Goal: Task Accomplishment & Management: Manage account settings

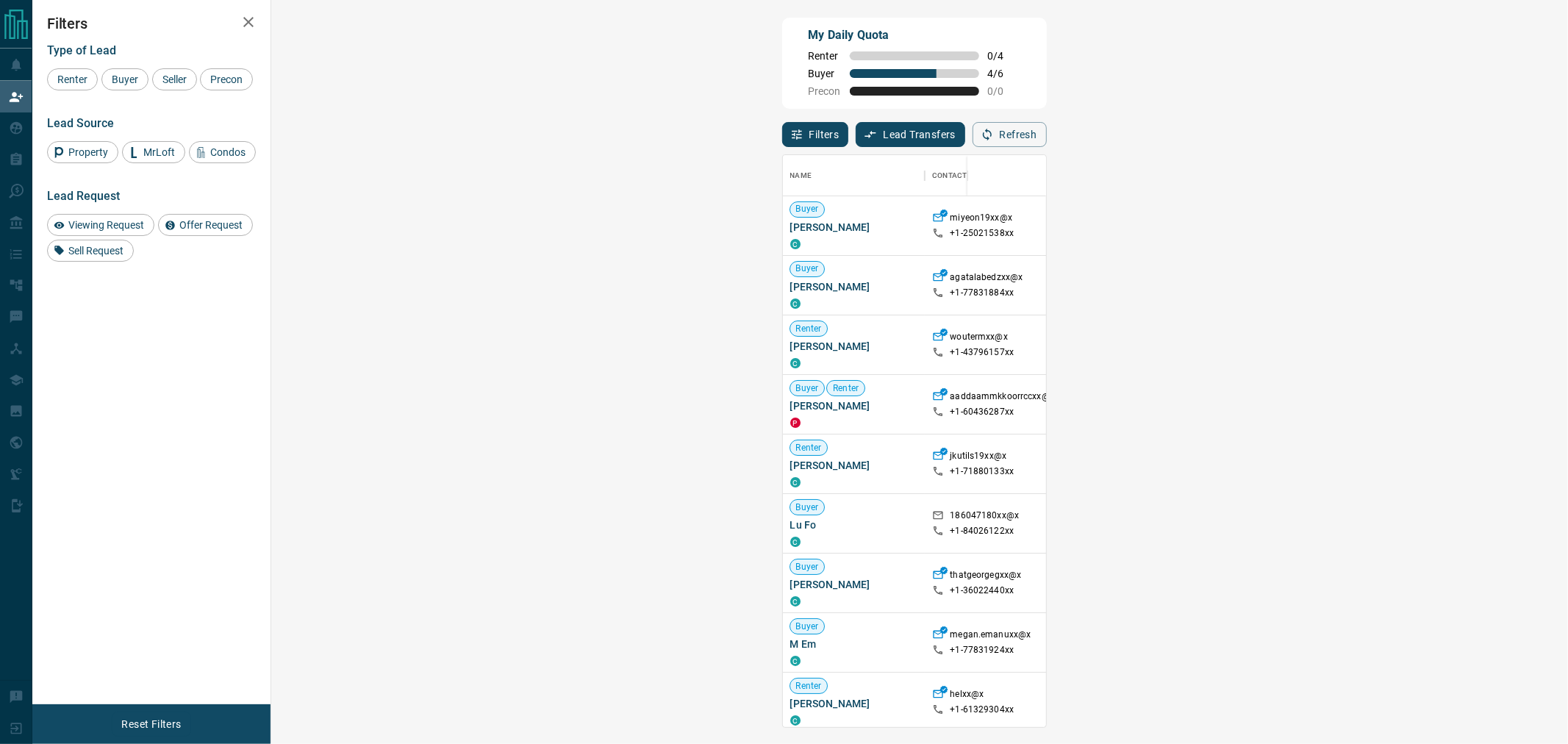
scroll to position [560, 1252]
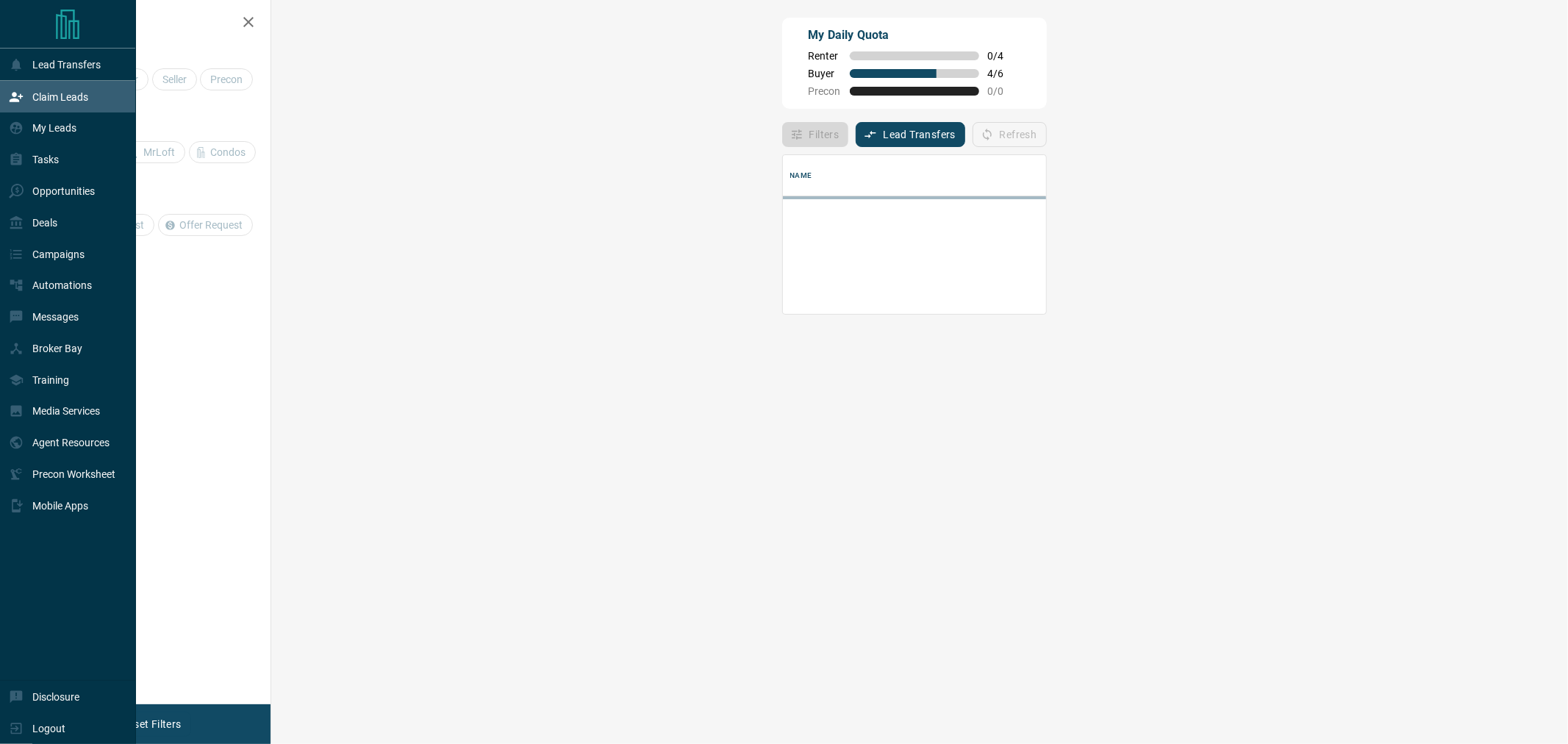
click at [62, 96] on p "Claim Leads" at bounding box center [60, 97] width 56 height 11
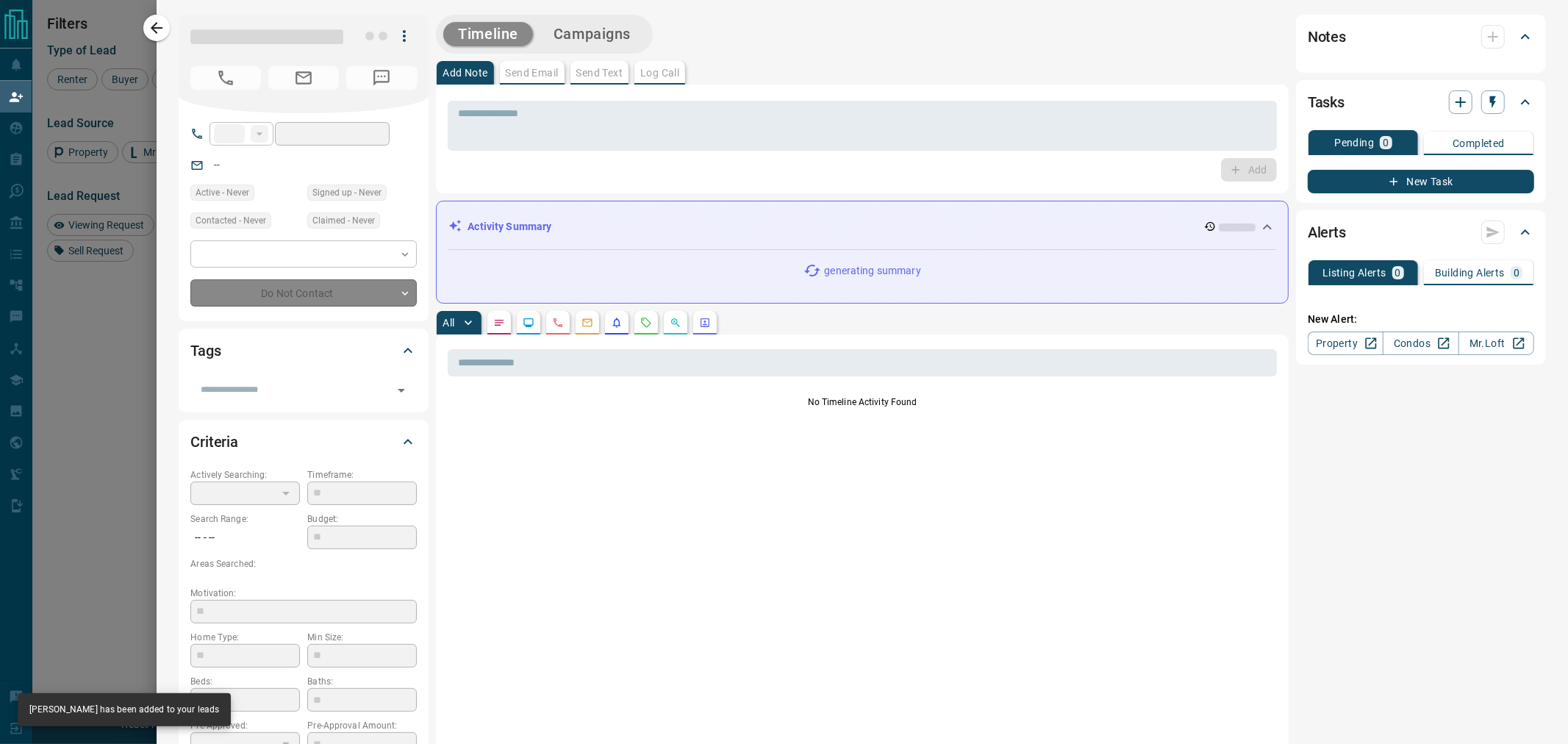
type input "**"
type input "**********"
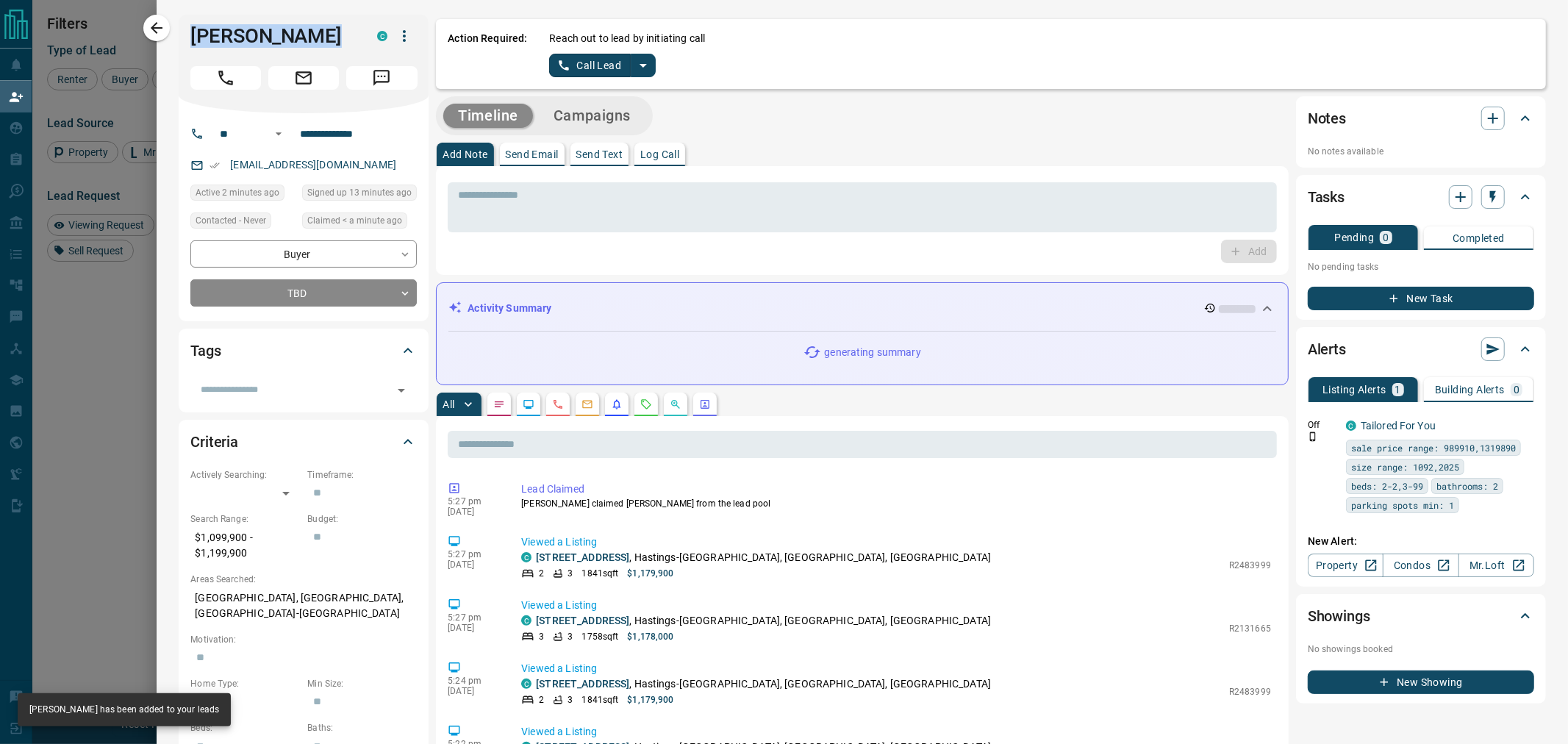
drag, startPoint x: 317, startPoint y: 38, endPoint x: 180, endPoint y: 38, distance: 137.0
click at [180, 38] on div "[PERSON_NAME]" at bounding box center [303, 64] width 250 height 99
copy h1 "[PERSON_NAME]"
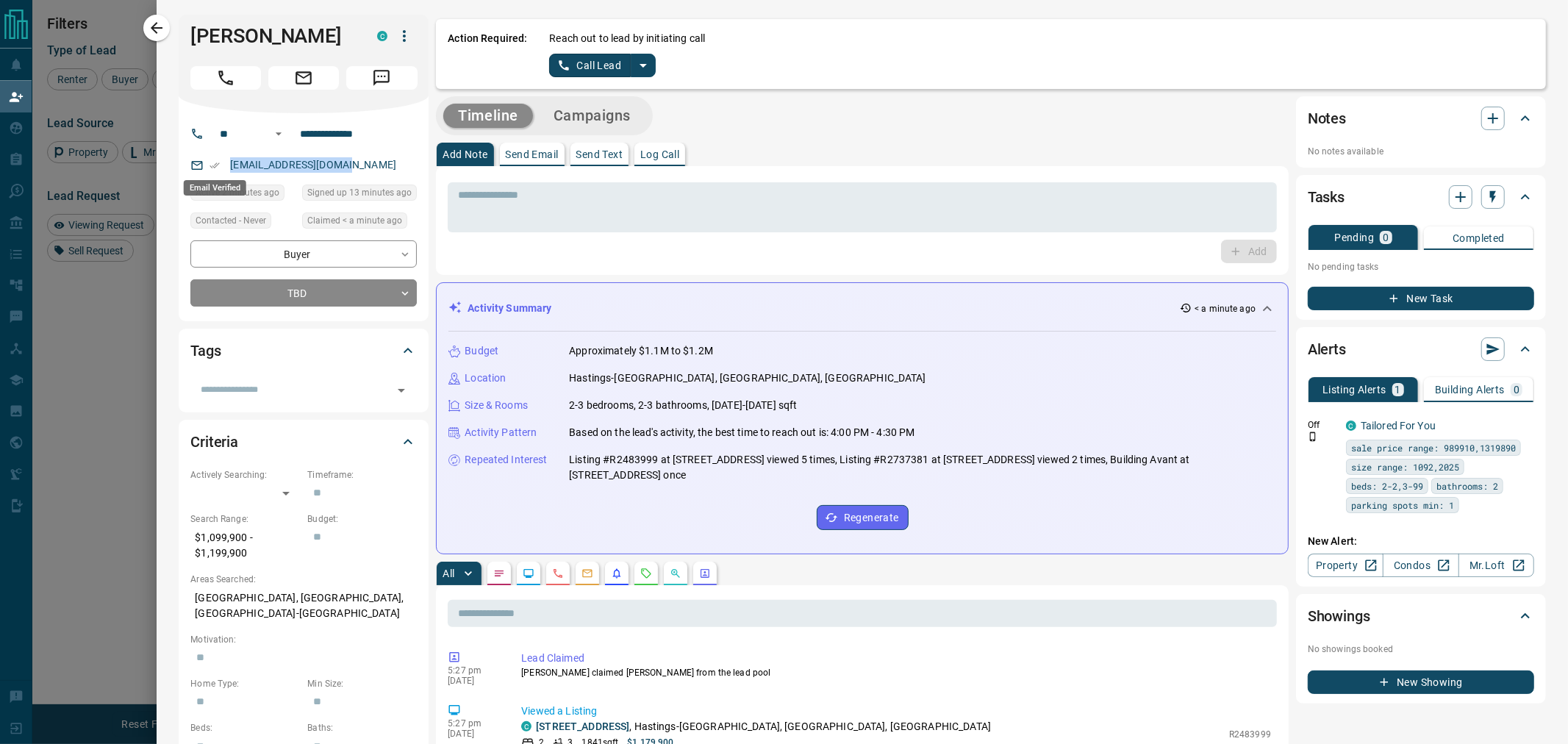
drag, startPoint x: 353, startPoint y: 155, endPoint x: 216, endPoint y: 163, distance: 137.2
click at [216, 163] on div "[EMAIL_ADDRESS][DOMAIN_NAME]" at bounding box center [303, 165] width 226 height 25
copy link "[EMAIL_ADDRESS][DOMAIN_NAME]"
drag, startPoint x: 385, startPoint y: 137, endPoint x: 296, endPoint y: 136, distance: 89.0
click at [296, 136] on input "**********" at bounding box center [351, 133] width 115 height 24
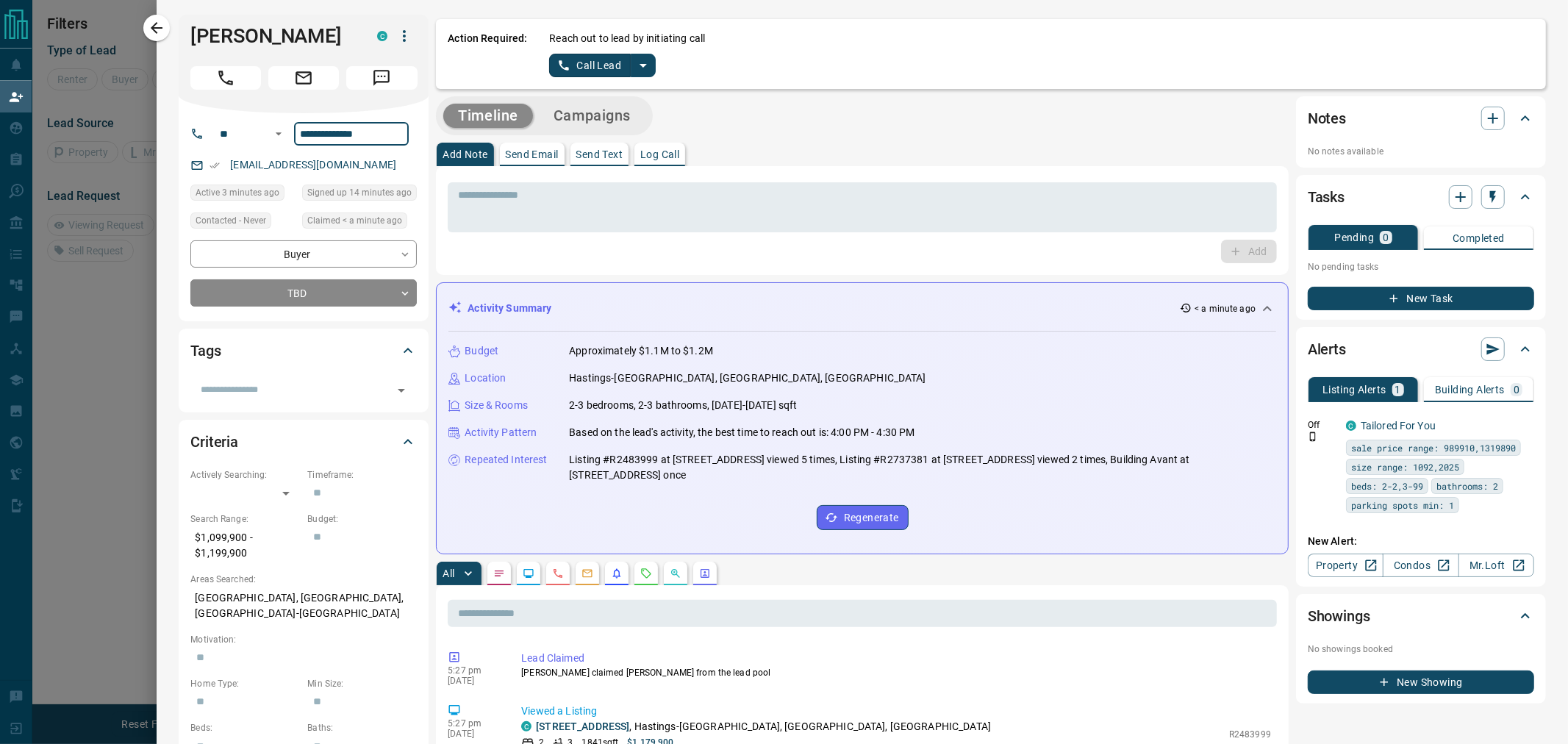
scroll to position [88, 1252]
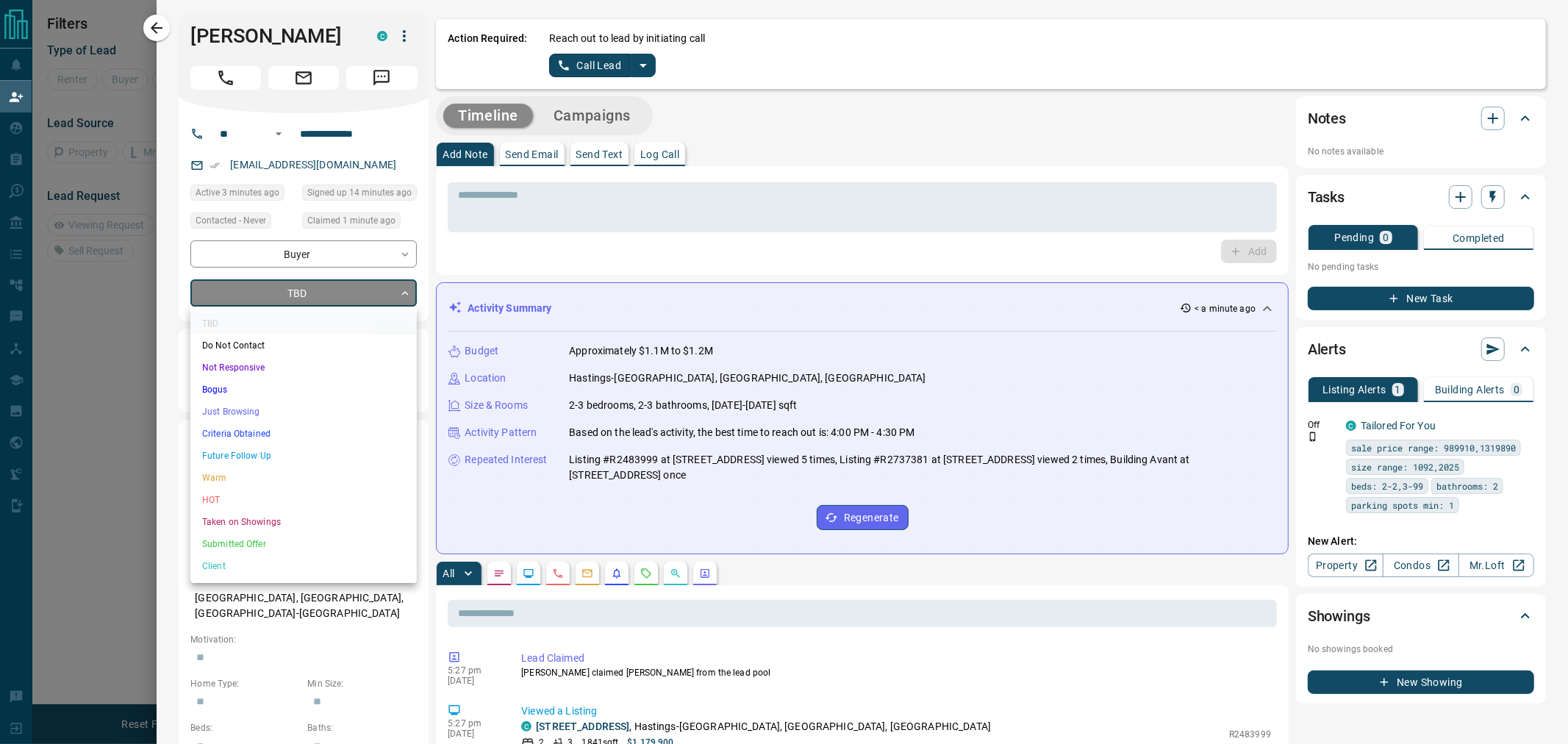
click at [274, 299] on body "**********" at bounding box center [784, 312] width 1568 height 624
click at [245, 410] on li "Just Browsing" at bounding box center [303, 411] width 226 height 22
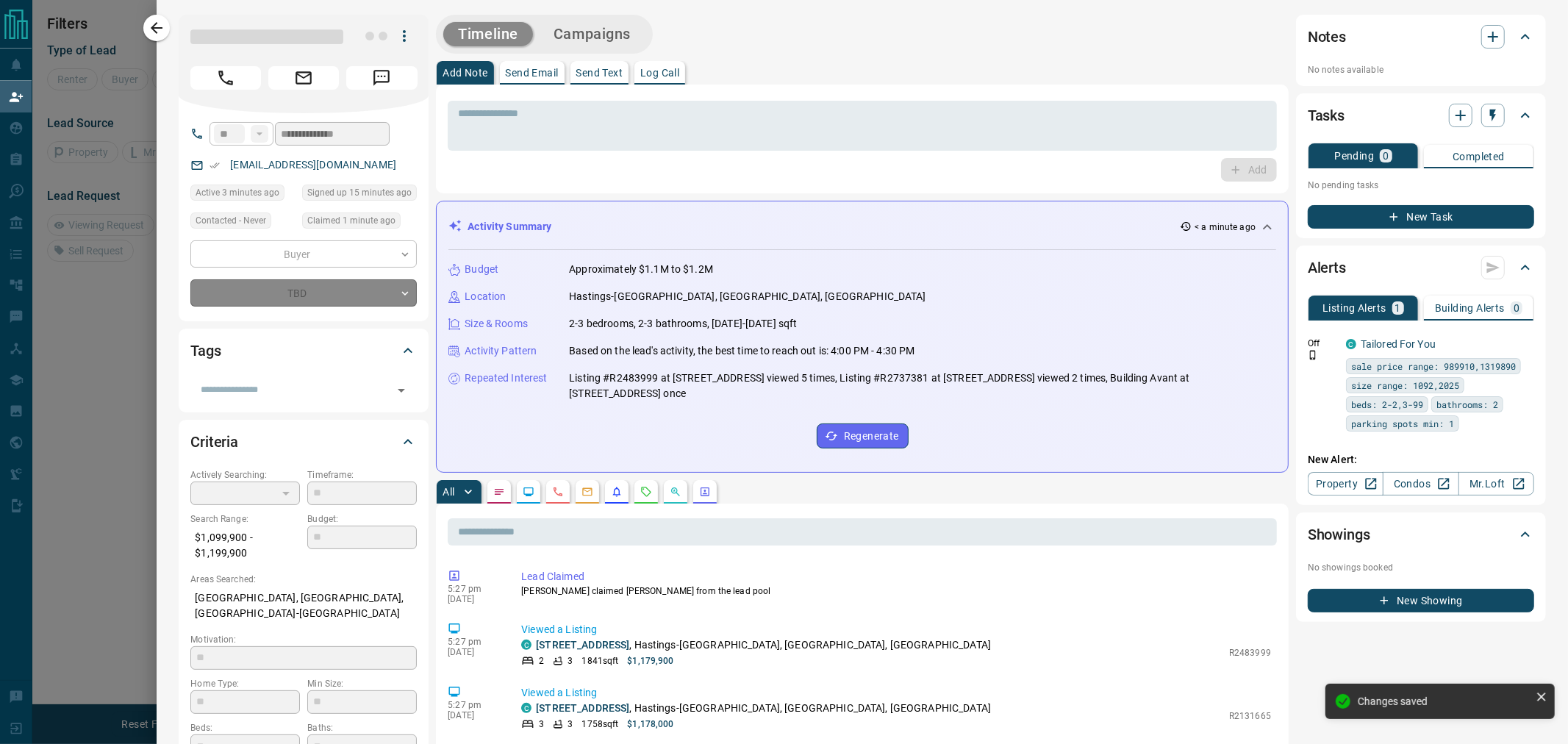
type input "*"
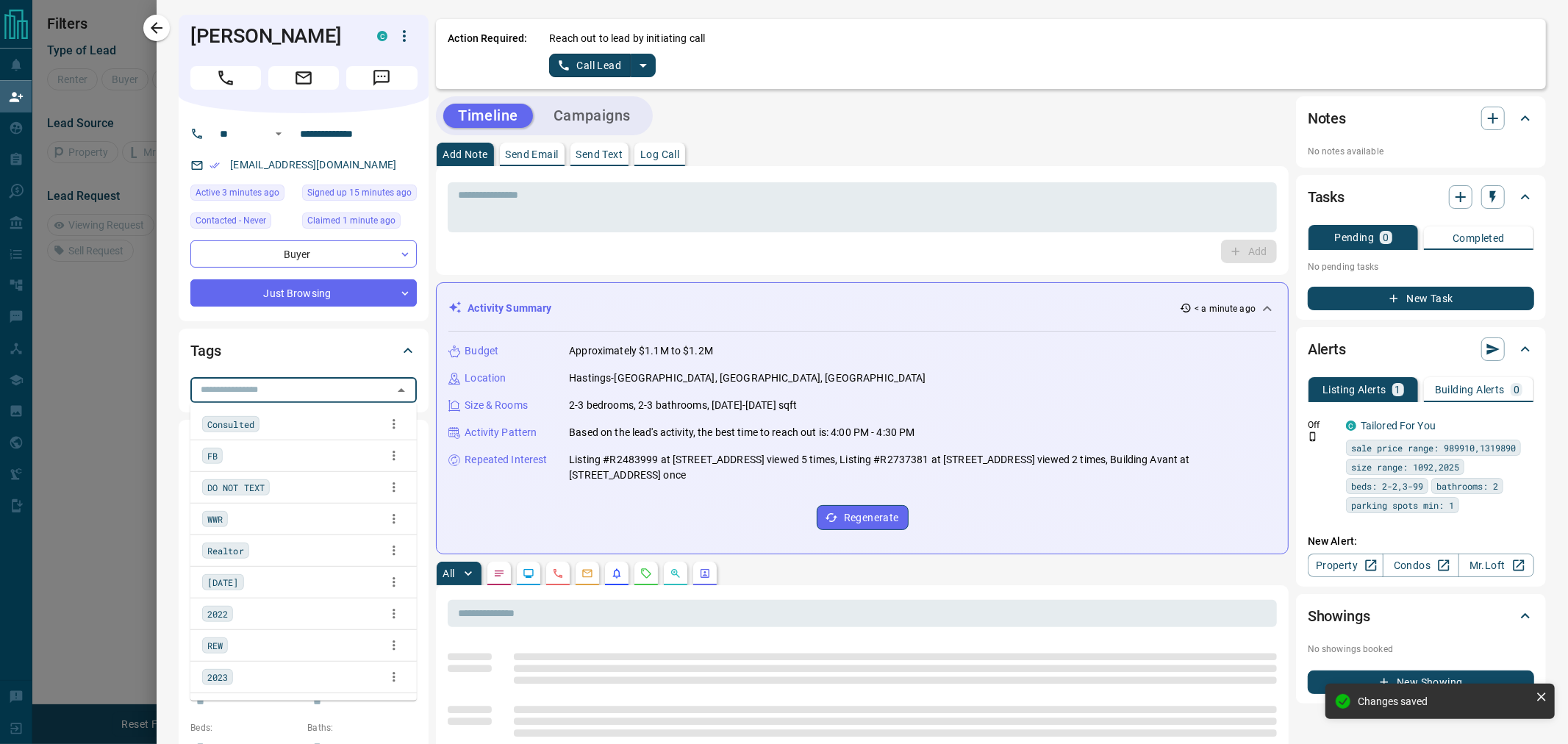
click at [232, 385] on input "text" at bounding box center [291, 389] width 193 height 16
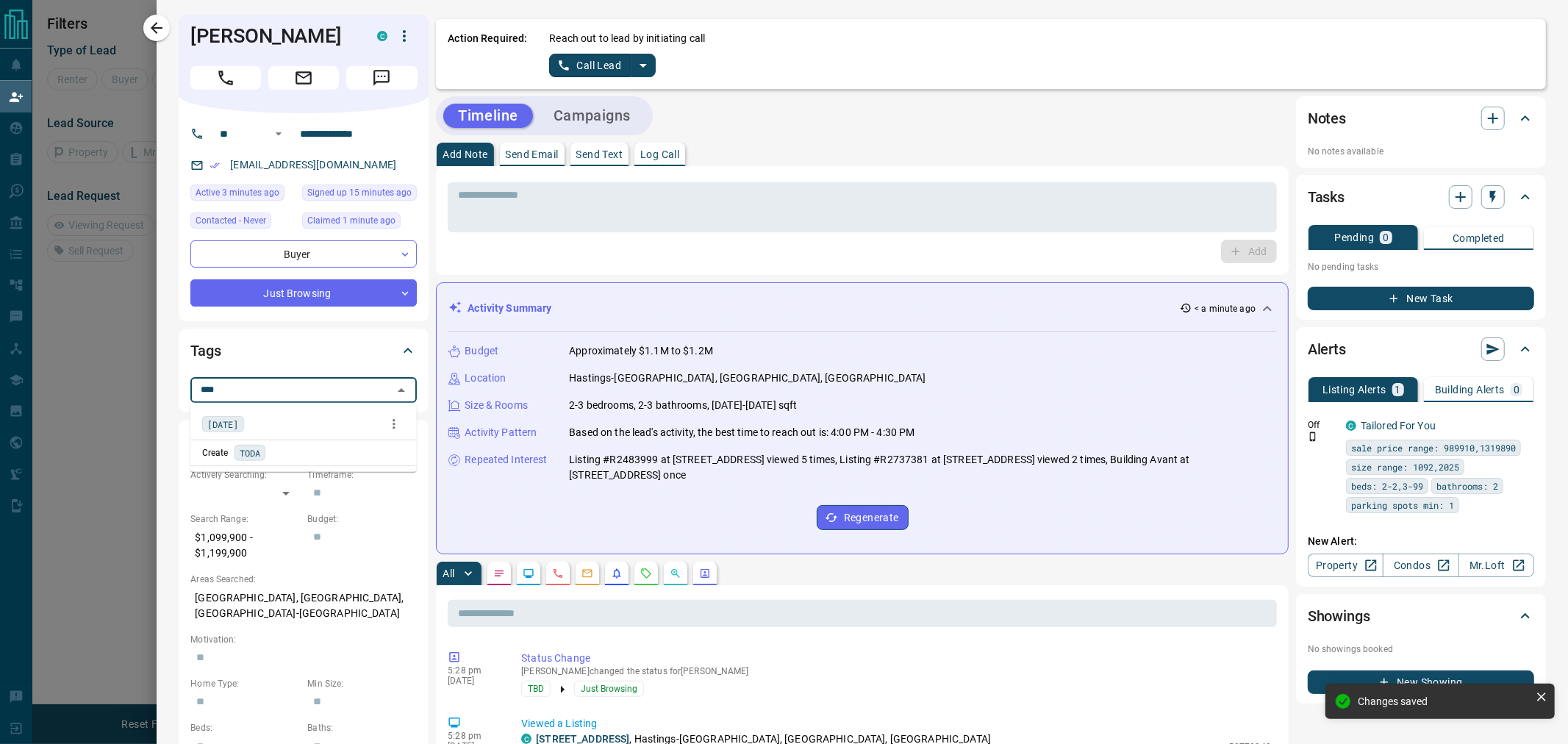
type input "*****"
click at [230, 417] on span "[DATE]" at bounding box center [222, 424] width 31 height 14
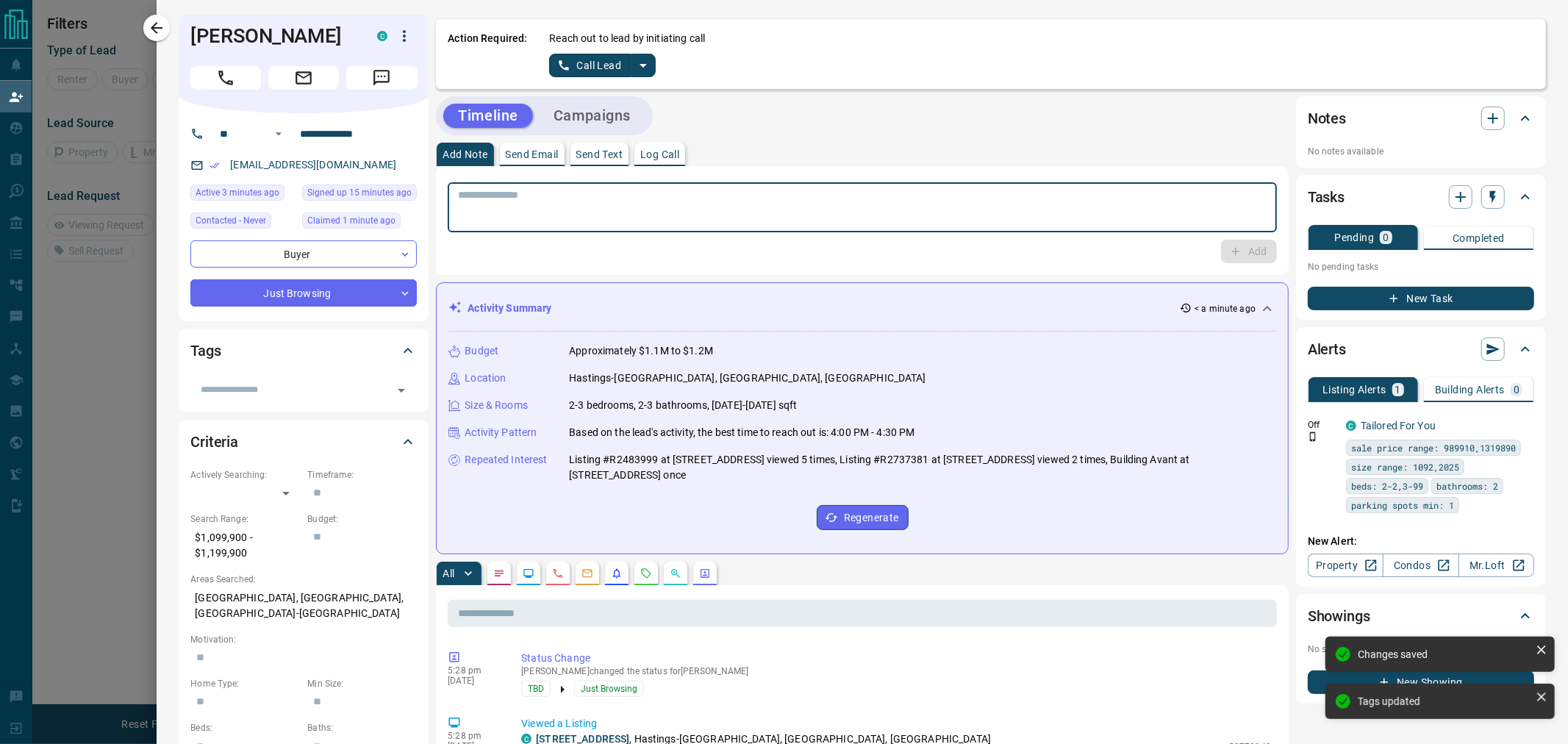
click at [686, 206] on textarea at bounding box center [862, 207] width 809 height 37
click at [628, 116] on button "Campaigns" at bounding box center [592, 116] width 106 height 25
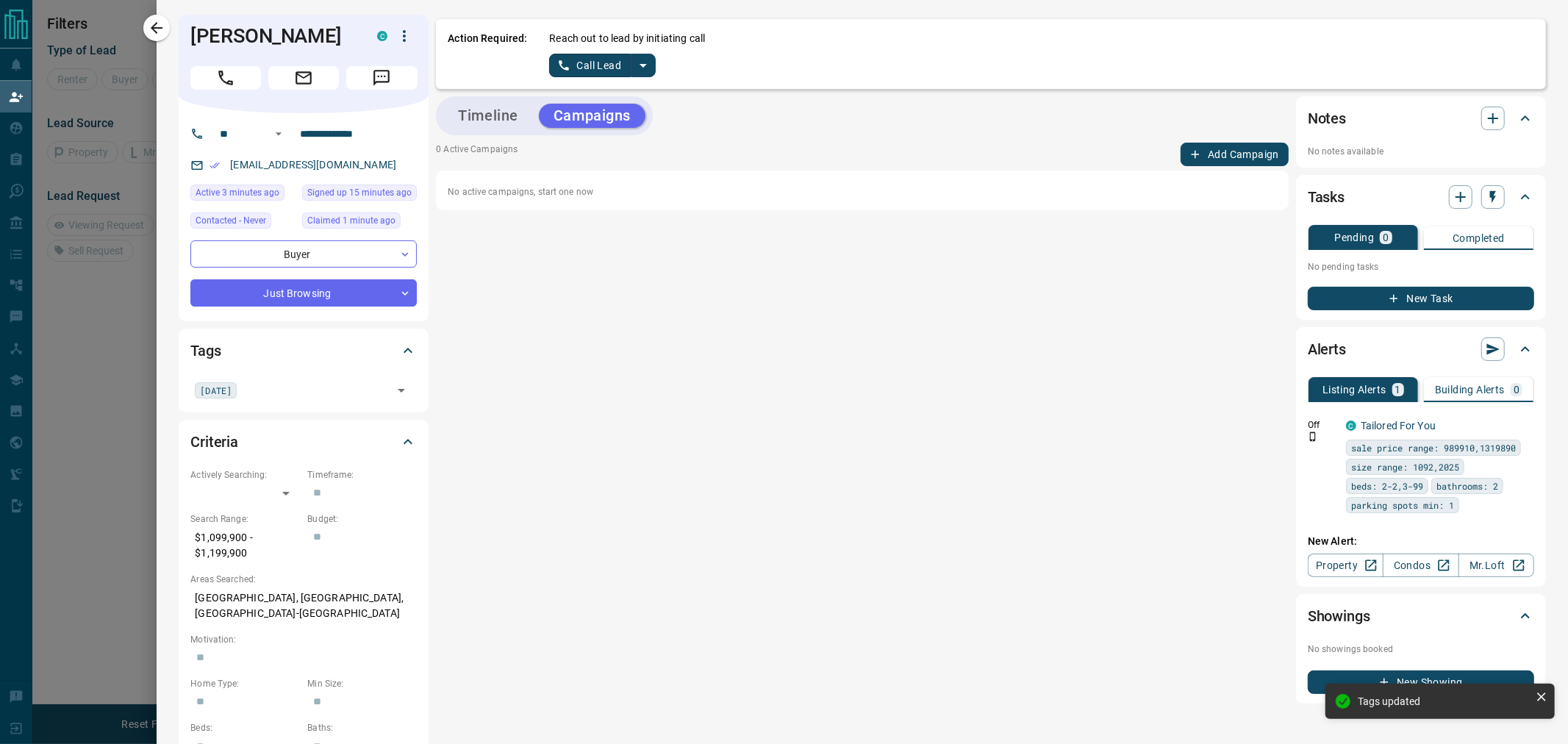
click at [514, 116] on button "Timeline" at bounding box center [488, 116] width 89 height 25
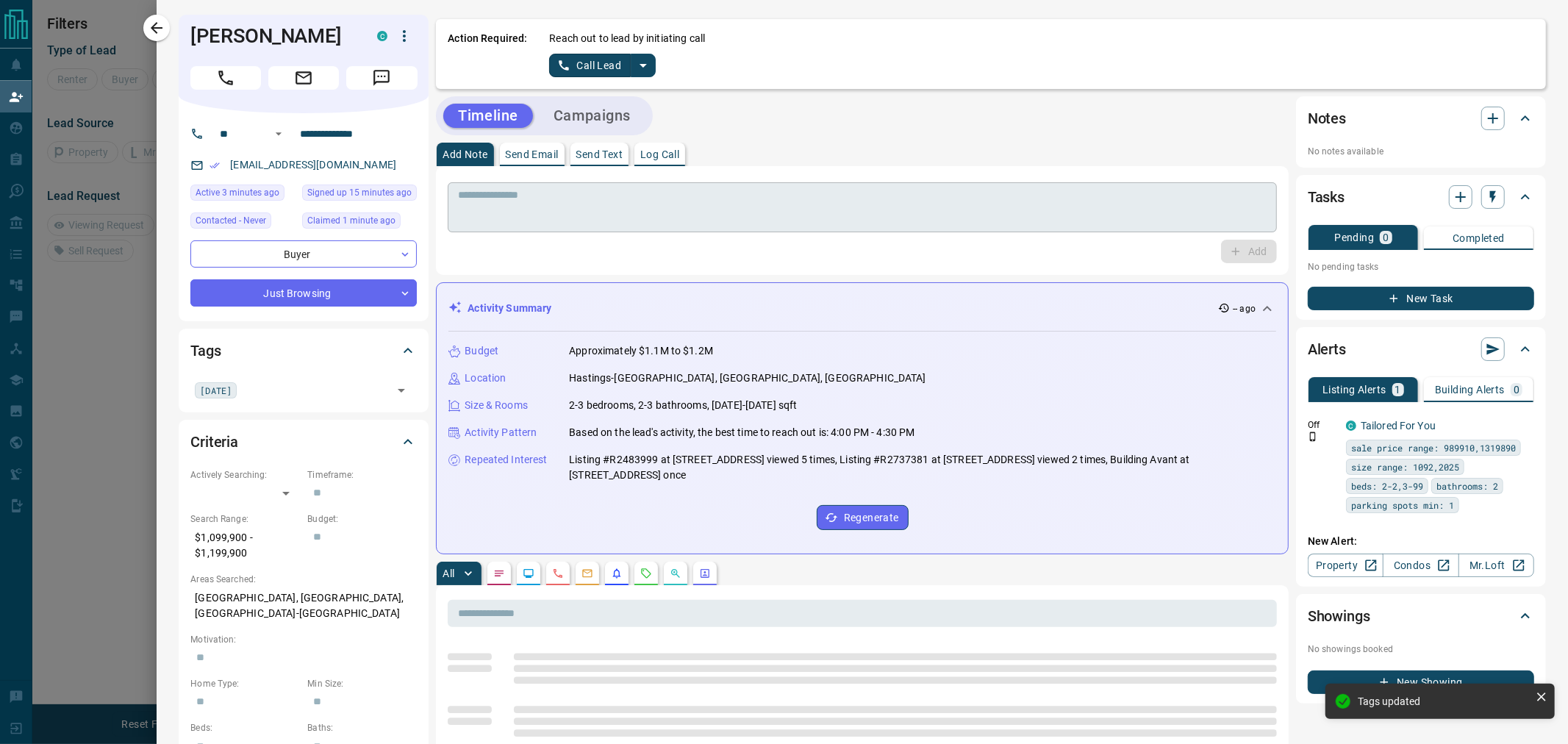
click at [538, 229] on div "* ​" at bounding box center [862, 207] width 829 height 50
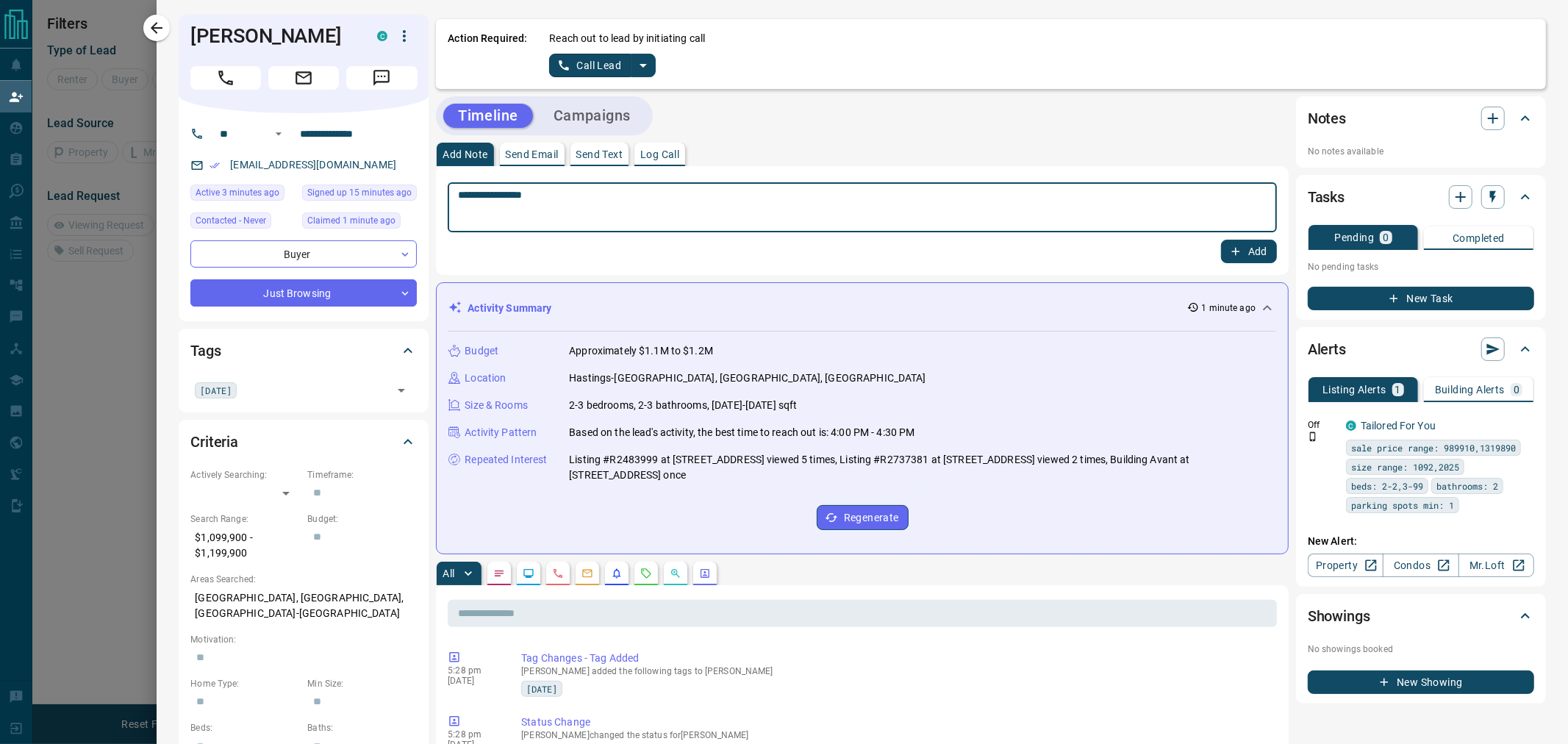
type textarea "**********"
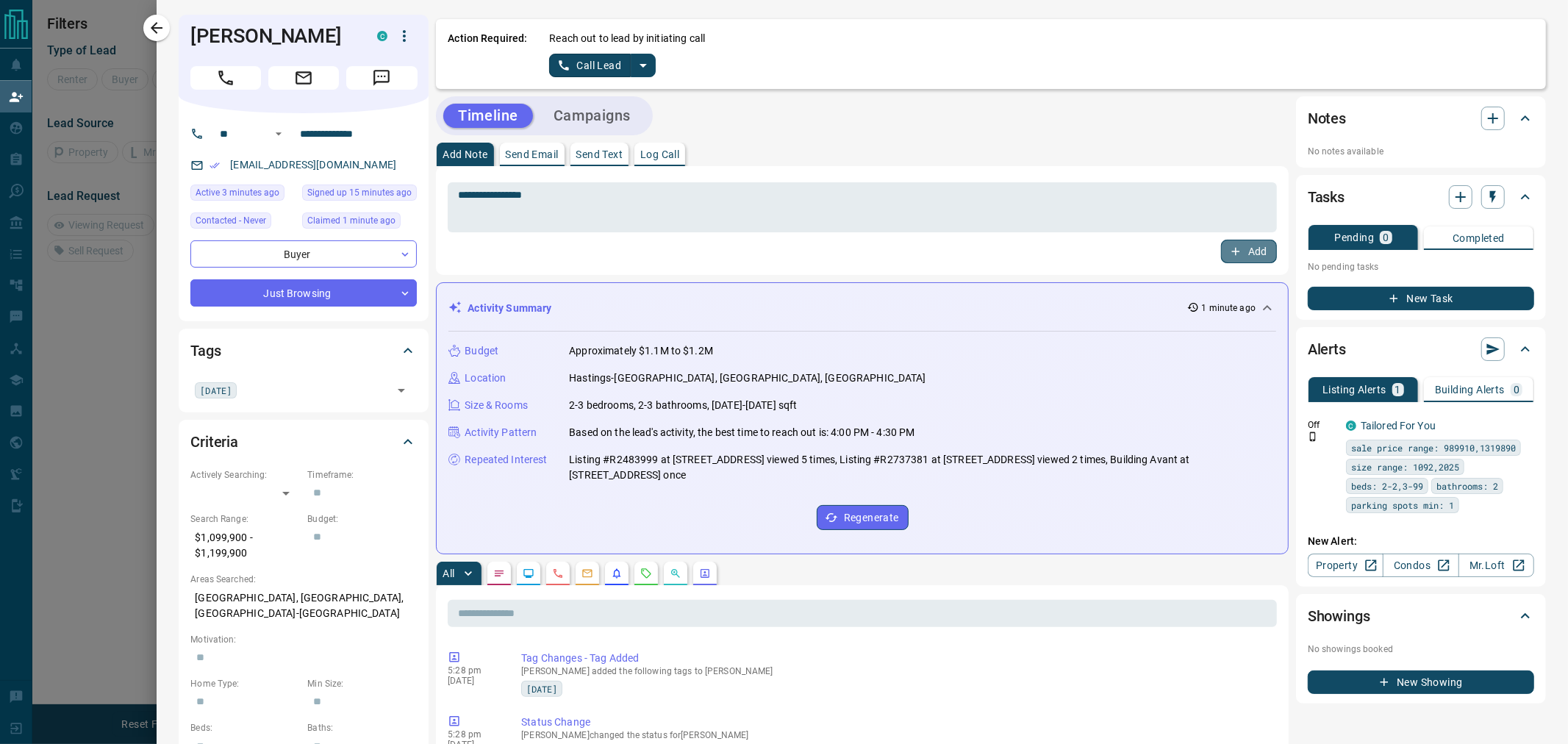
click at [1232, 248] on button "Add" at bounding box center [1249, 251] width 56 height 24
click at [405, 39] on icon "button" at bounding box center [404, 36] width 3 height 11
click at [376, 61] on li "Reassign Lead" at bounding box center [373, 65] width 86 height 22
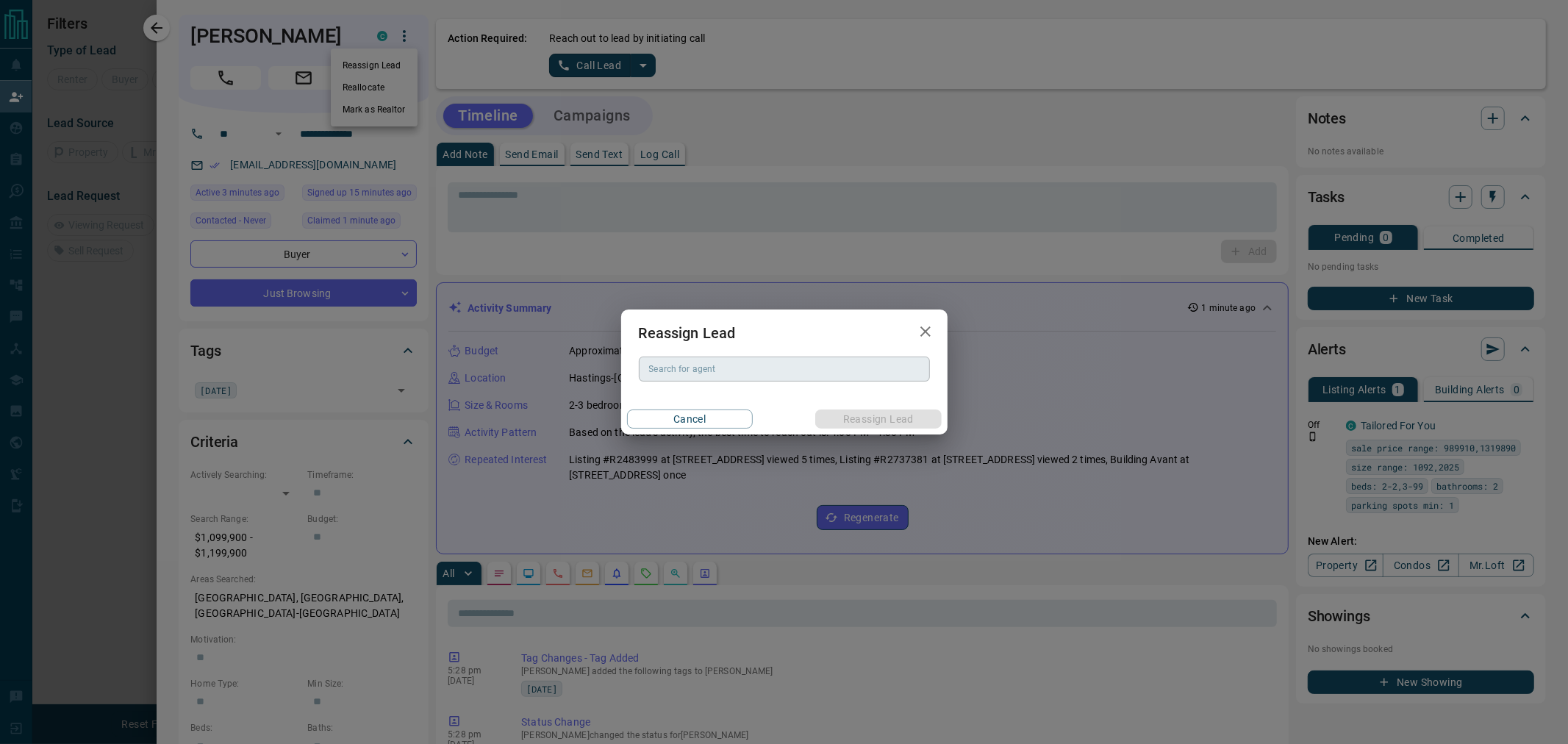
click at [738, 372] on input "Search for agent" at bounding box center [783, 369] width 280 height 16
click at [692, 402] on li "[PERSON_NAME]" at bounding box center [784, 398] width 291 height 22
type input "**********"
click at [871, 424] on button "Reassign Lead" at bounding box center [878, 419] width 125 height 19
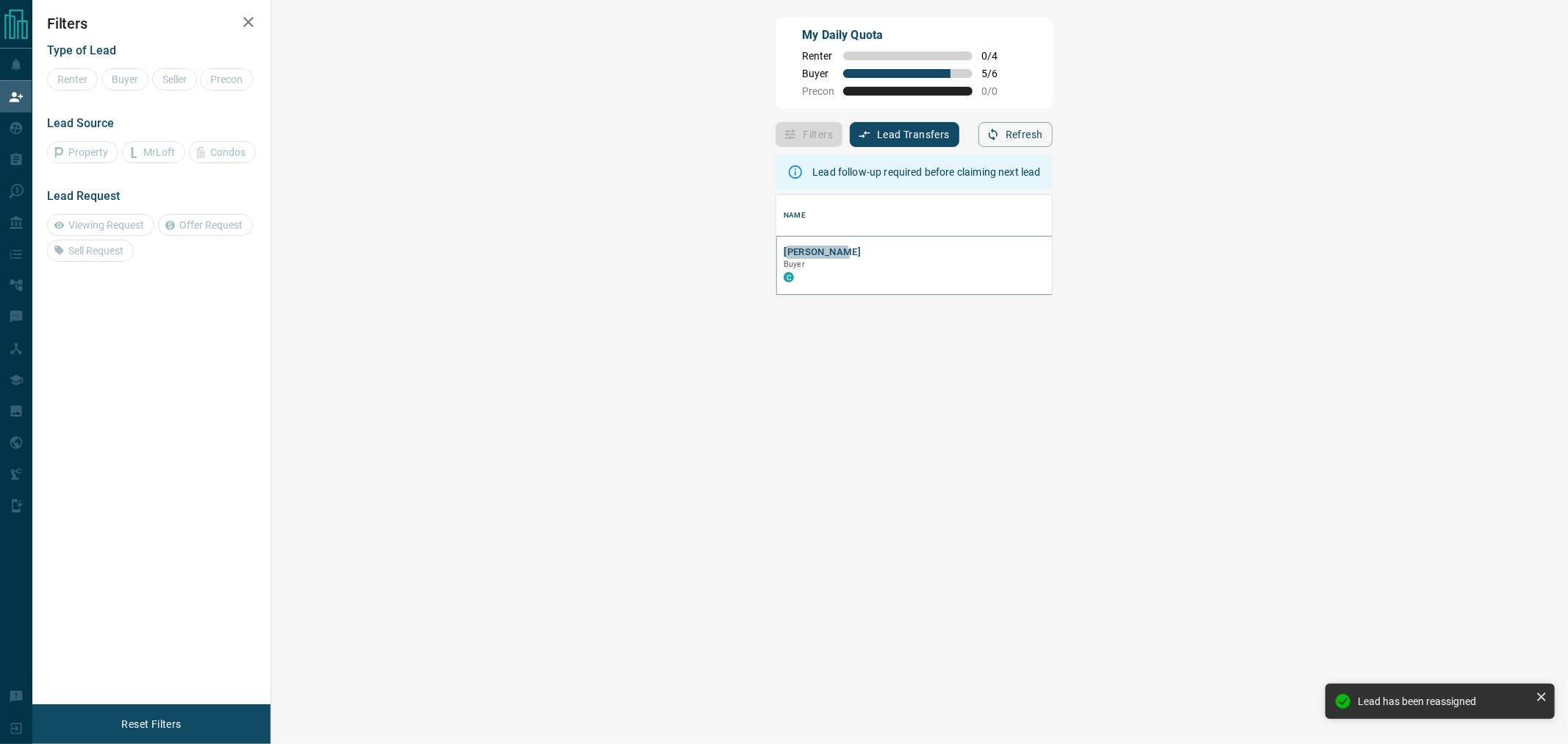
click at [783, 258] on button "[PERSON_NAME]" at bounding box center [821, 252] width 77 height 14
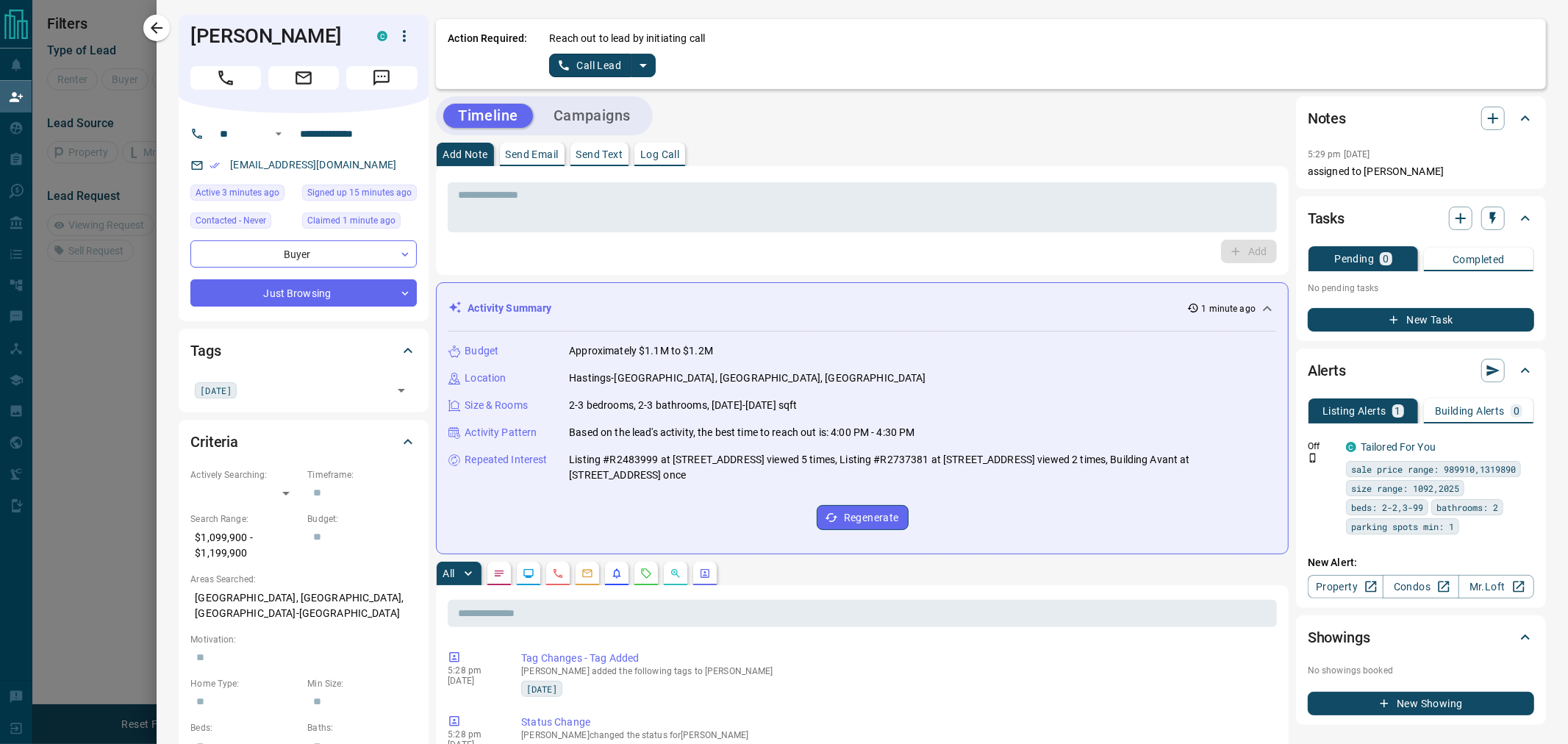
click at [268, 599] on p "[GEOGRAPHIC_DATA], [GEOGRAPHIC_DATA], [GEOGRAPHIC_DATA]-[GEOGRAPHIC_DATA]" at bounding box center [303, 605] width 226 height 40
copy p "[GEOGRAPHIC_DATA], [GEOGRAPHIC_DATA], [GEOGRAPHIC_DATA]-[GEOGRAPHIC_DATA]"
click at [225, 542] on p "$1,099,900 - $1,199,900" at bounding box center [244, 545] width 109 height 40
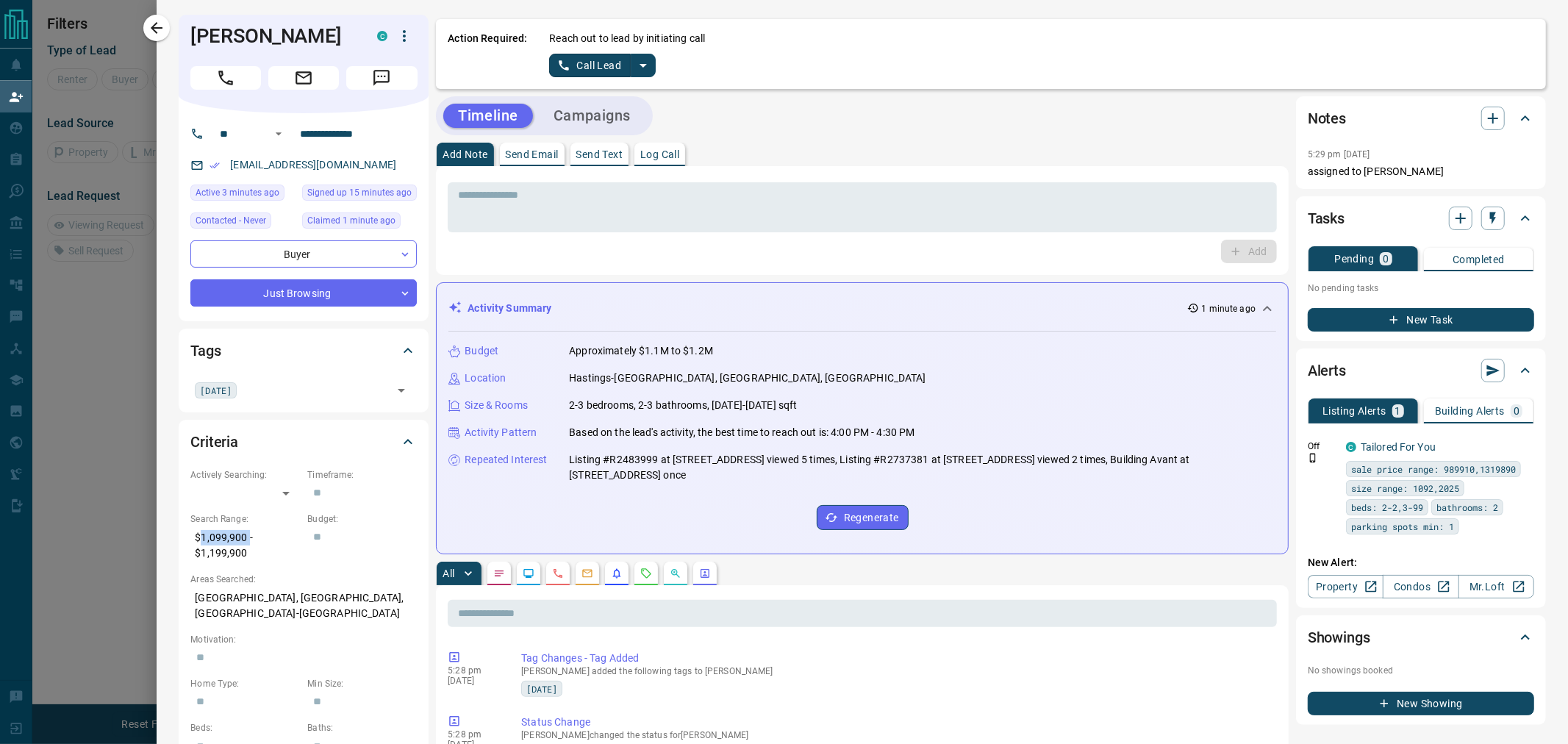
click at [225, 542] on p "$1,099,900 - $1,199,900" at bounding box center [244, 545] width 109 height 40
copy p "$1,099,900 - $1,199,900"
